Goal: Navigation & Orientation: Find specific page/section

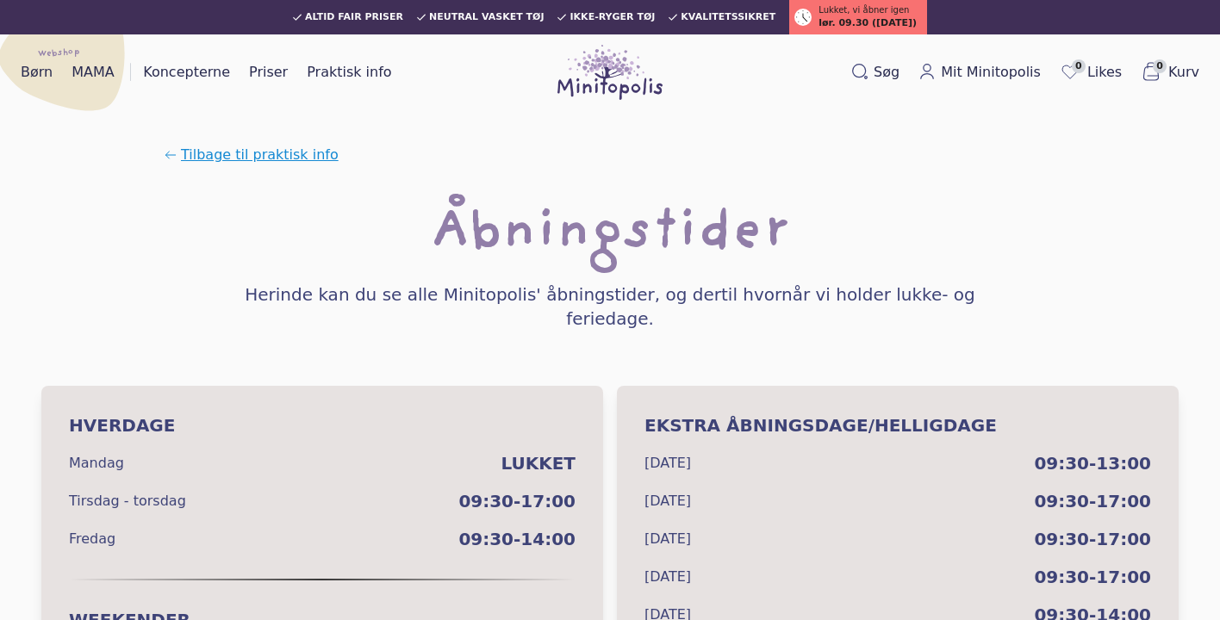
click at [263, 155] on span "Tilbage til praktisk info" at bounding box center [260, 155] width 158 height 21
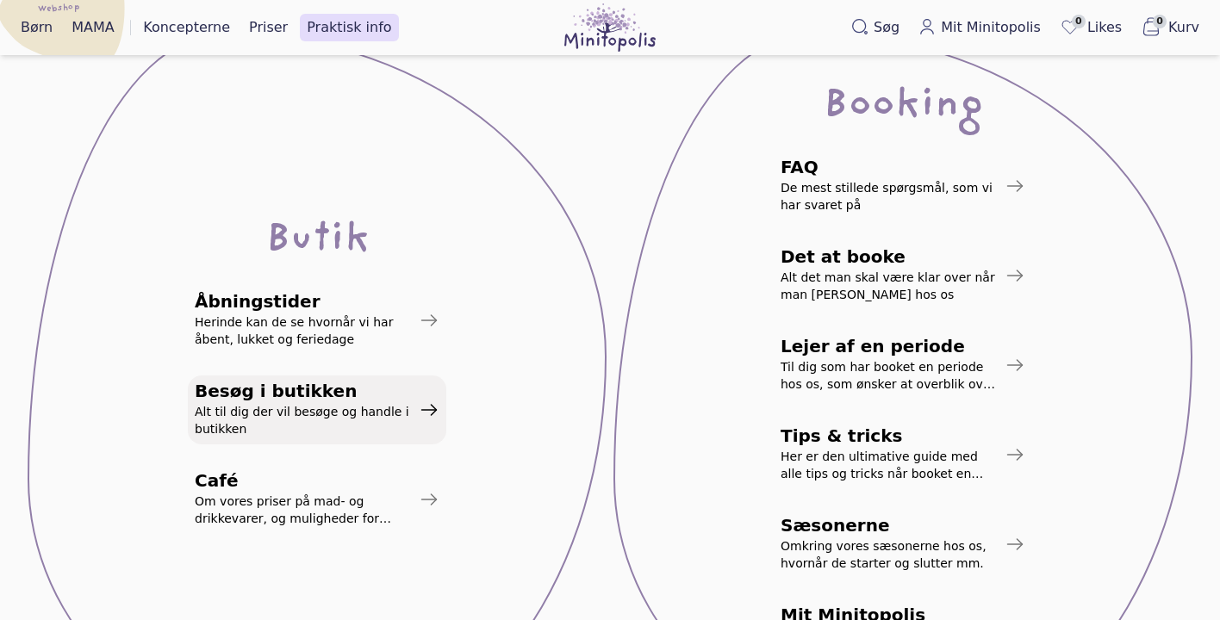
scroll to position [242, 0]
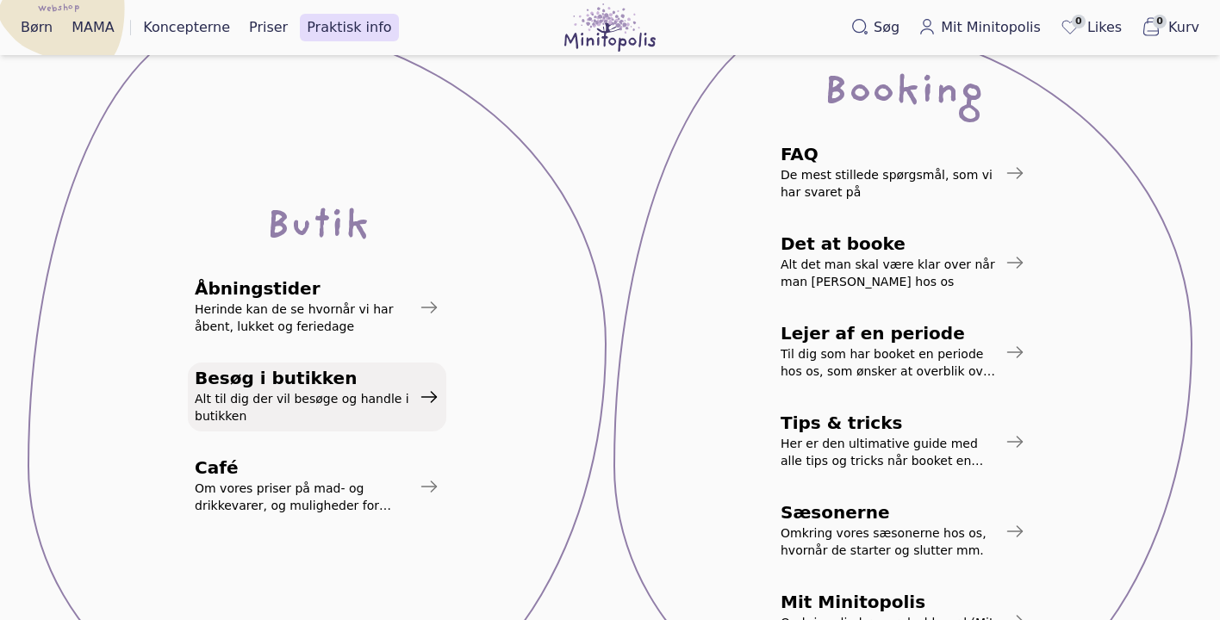
click at [247, 378] on span "Besøg i butikken" at bounding box center [303, 378] width 217 height 17
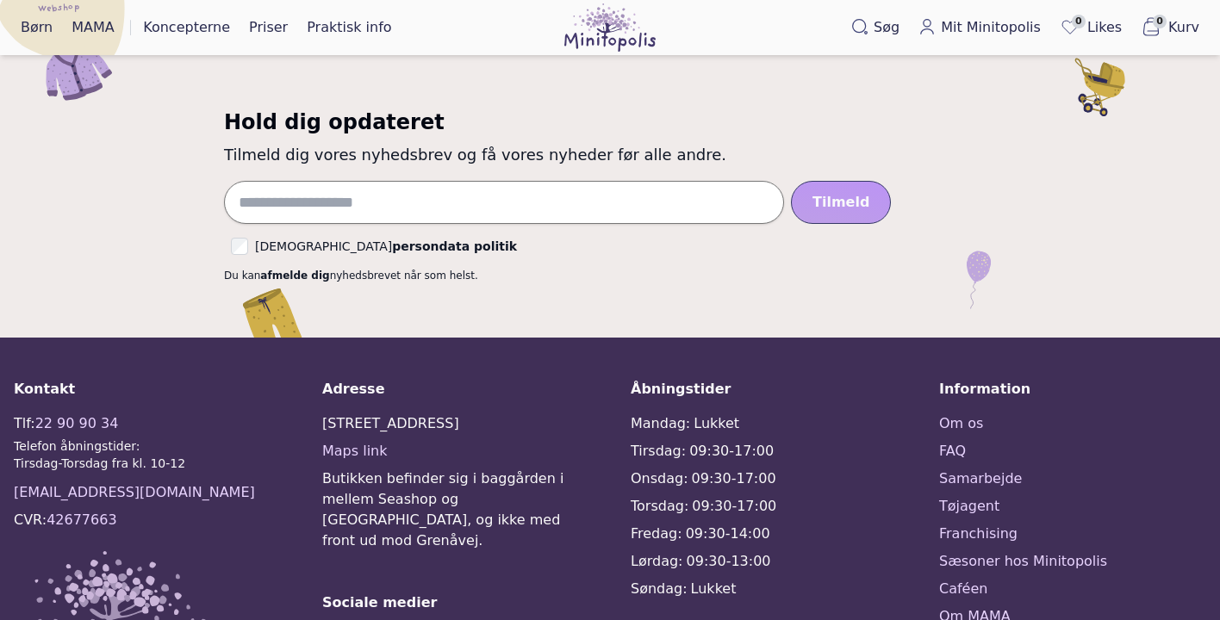
scroll to position [1434, 0]
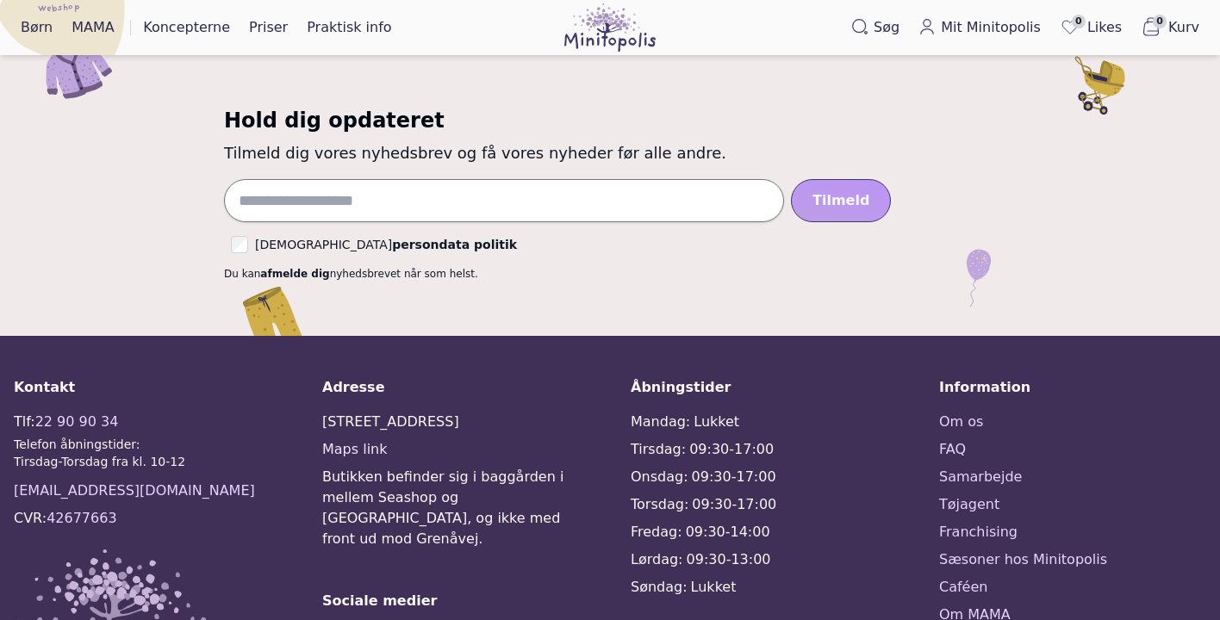
click at [339, 441] on link "Maps link" at bounding box center [354, 449] width 65 height 16
